Goal: Task Accomplishment & Management: Use online tool/utility

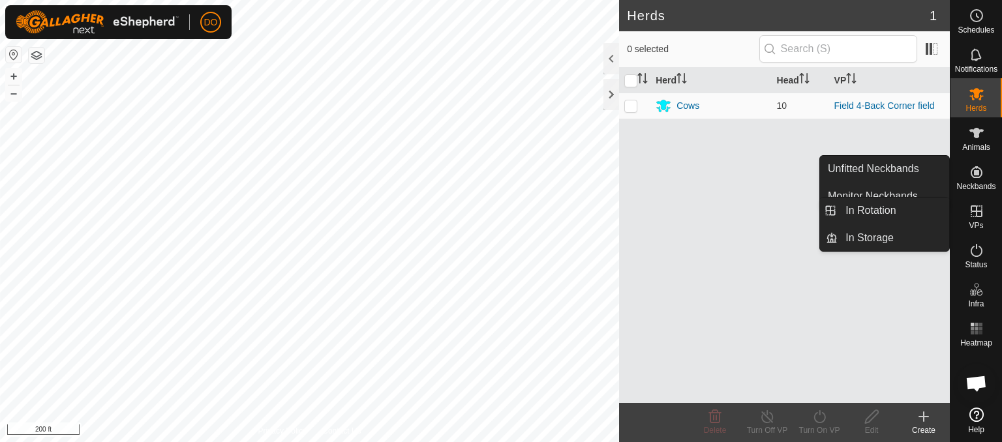
click at [978, 216] on icon at bounding box center [977, 211] width 12 height 12
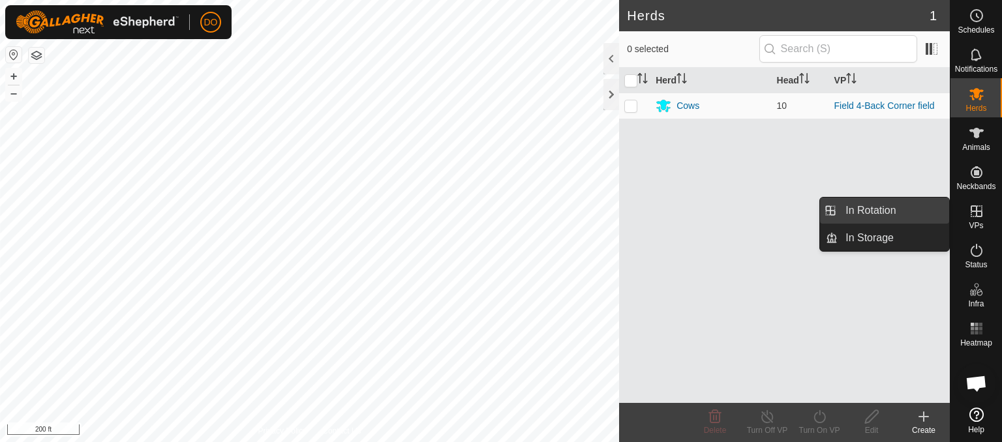
click at [875, 211] on link "In Rotation" at bounding box center [894, 211] width 112 height 26
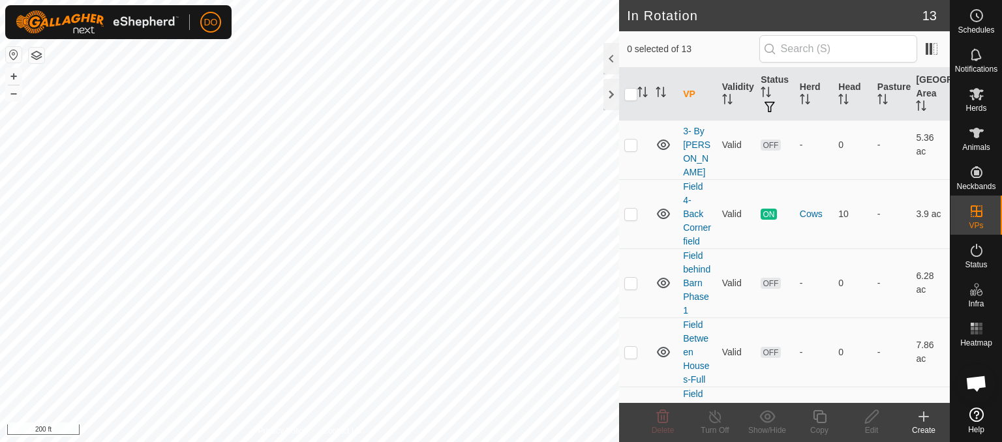
scroll to position [322, 0]
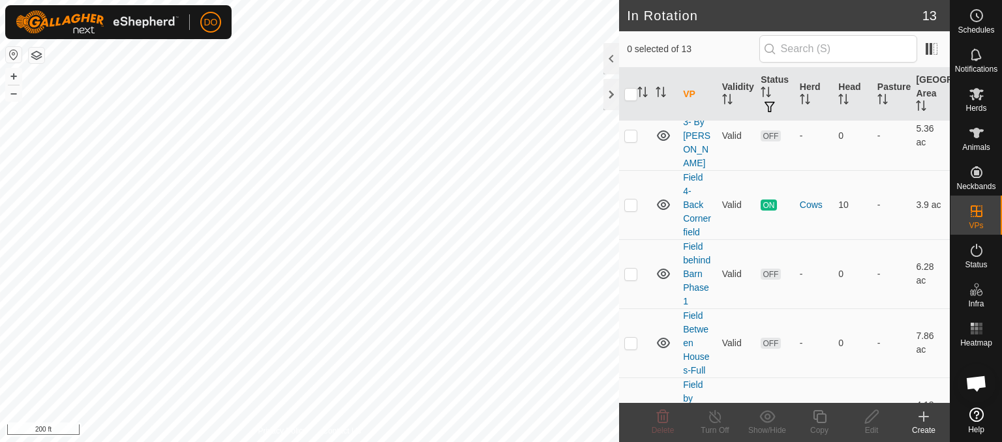
click at [925, 420] on icon at bounding box center [924, 417] width 16 height 16
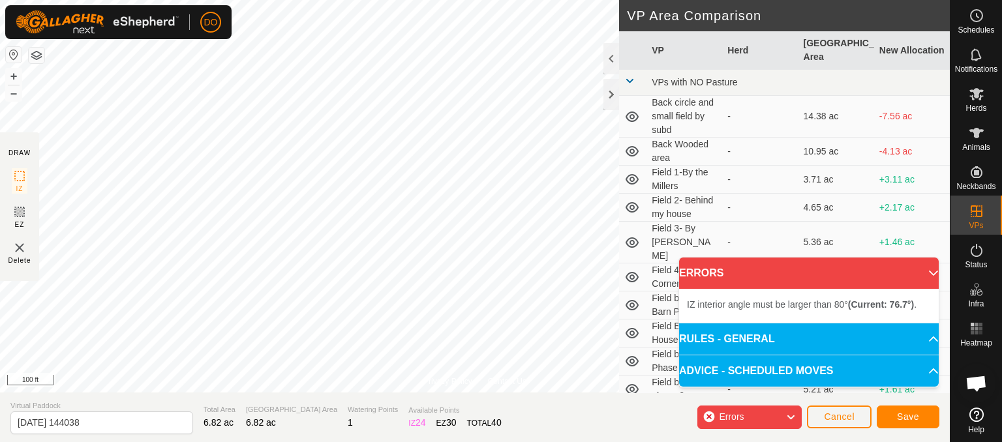
click at [924, 273] on p-accordion-header "ERRORS" at bounding box center [809, 273] width 260 height 31
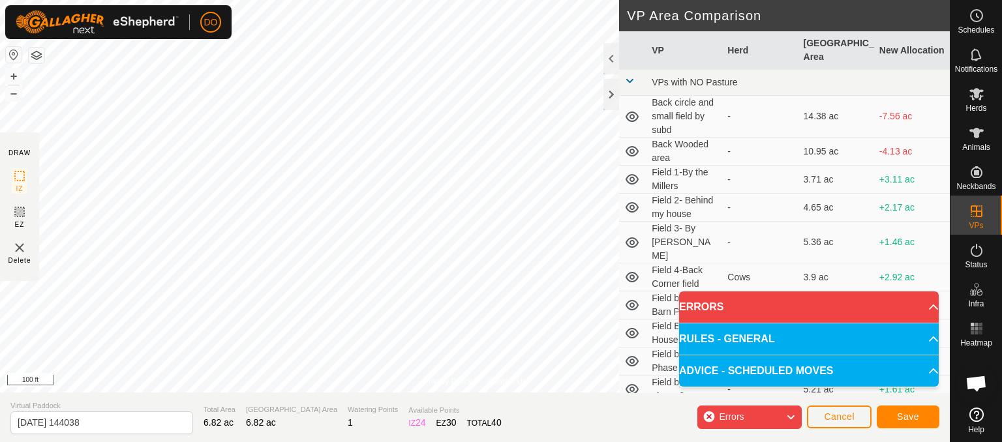
click at [926, 310] on p-accordion-header "ERRORS" at bounding box center [809, 307] width 260 height 31
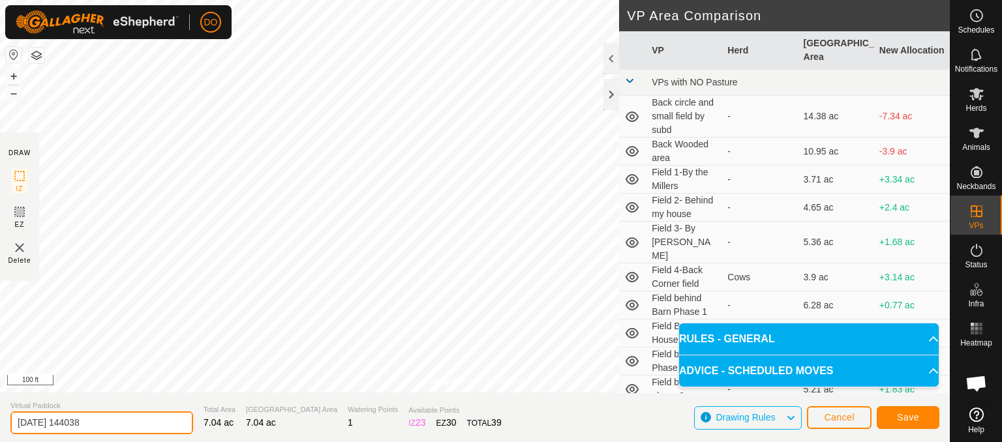
click at [113, 429] on input "[DATE] 144038" at bounding box center [101, 423] width 183 height 23
type input "2"
type input "[PERSON_NAME]'s Back Field"
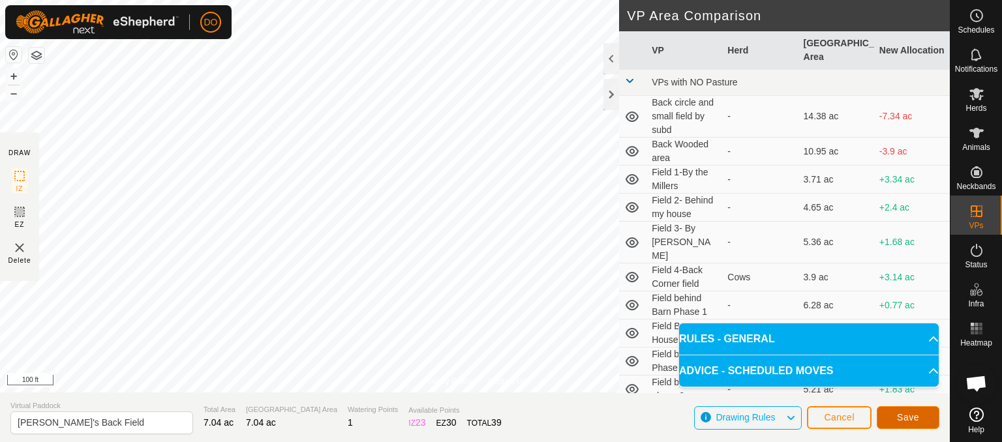
click at [905, 417] on span "Save" at bounding box center [908, 417] width 22 height 10
